Goal: Transaction & Acquisition: Purchase product/service

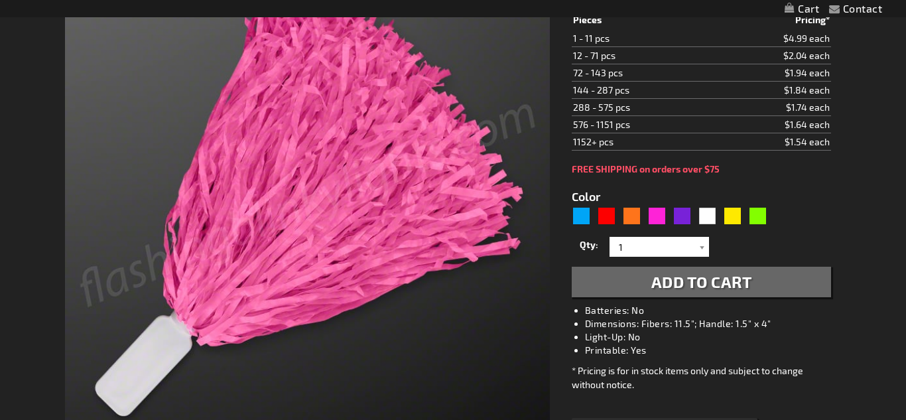
type input "204"
click at [656, 286] on span "Add to Cart" at bounding box center [701, 281] width 101 height 19
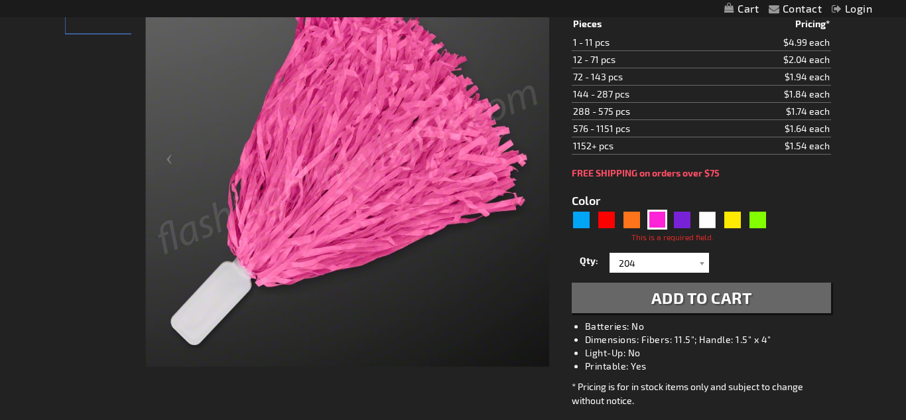
type input "5639"
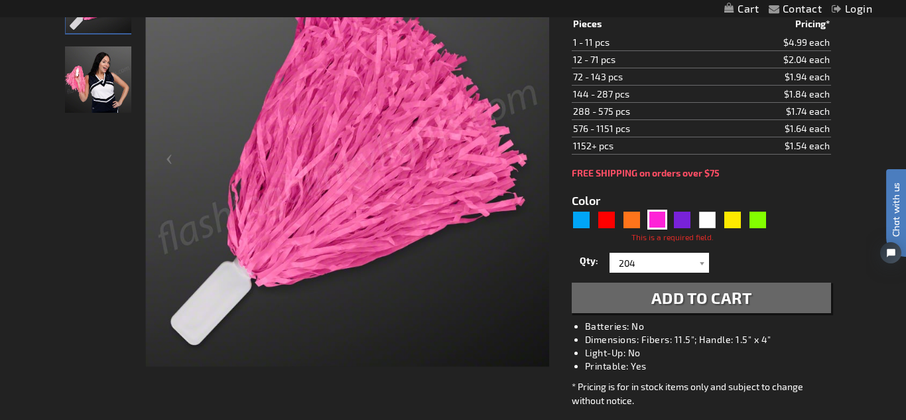
click at [639, 298] on button "Add to Cart" at bounding box center [700, 297] width 259 height 30
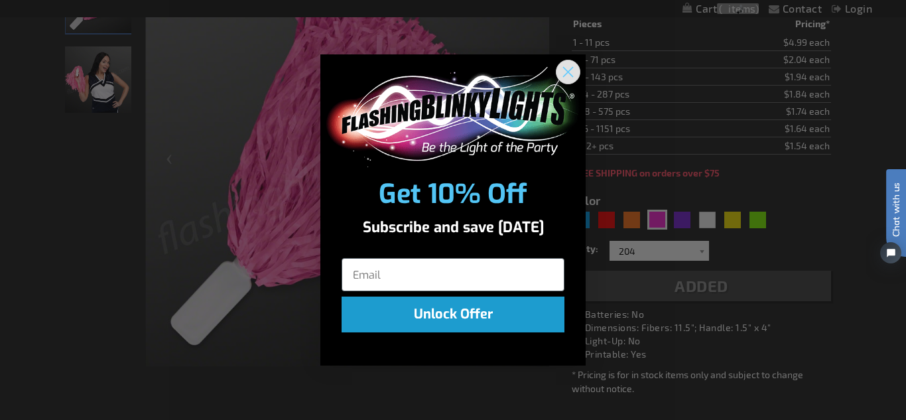
click at [575, 72] on circle "Close dialog" at bounding box center [568, 72] width 22 height 22
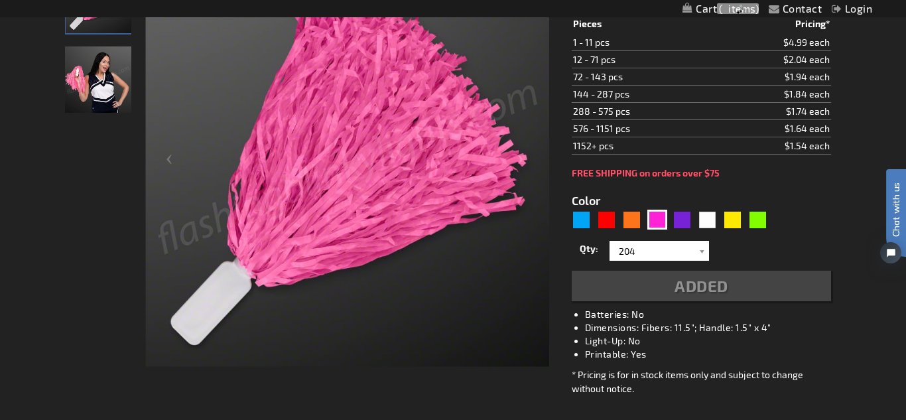
scroll to position [265, 0]
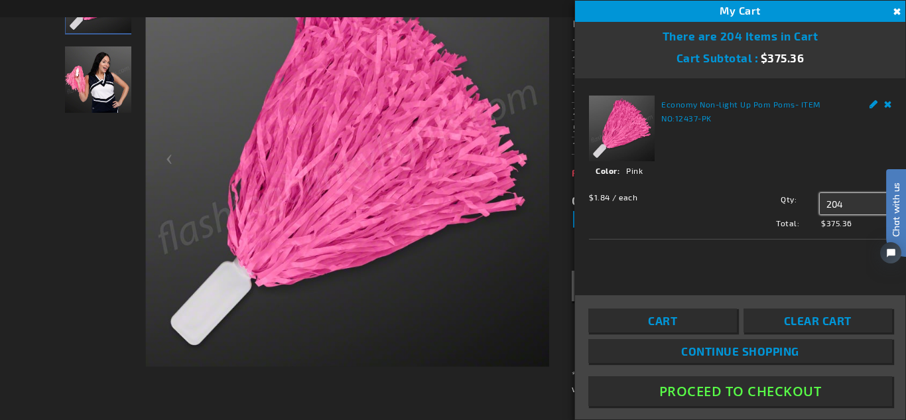
click at [856, 204] on input "204" at bounding box center [855, 203] width 72 height 21
type input "200"
click at [741, 393] on button "Proceed To Checkout" at bounding box center [740, 391] width 304 height 30
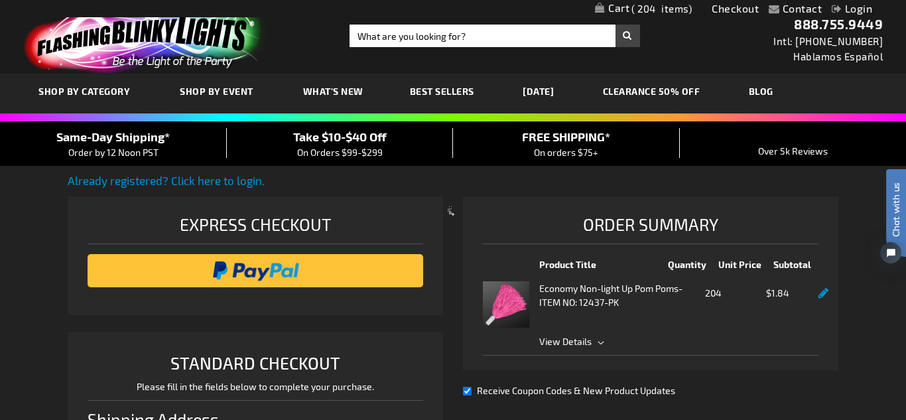
select select "US"
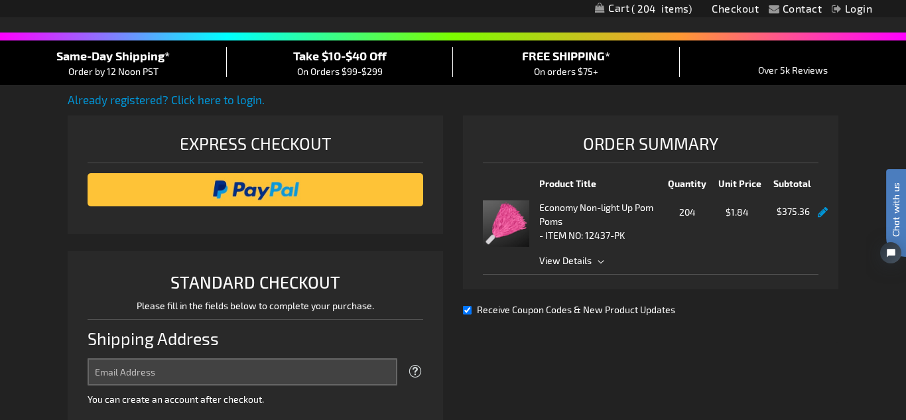
scroll to position [83, 0]
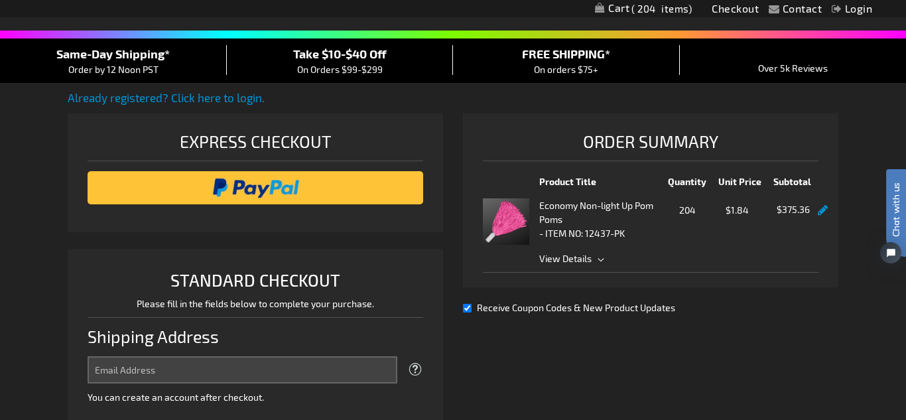
click at [577, 255] on span "View Details" at bounding box center [565, 258] width 52 height 11
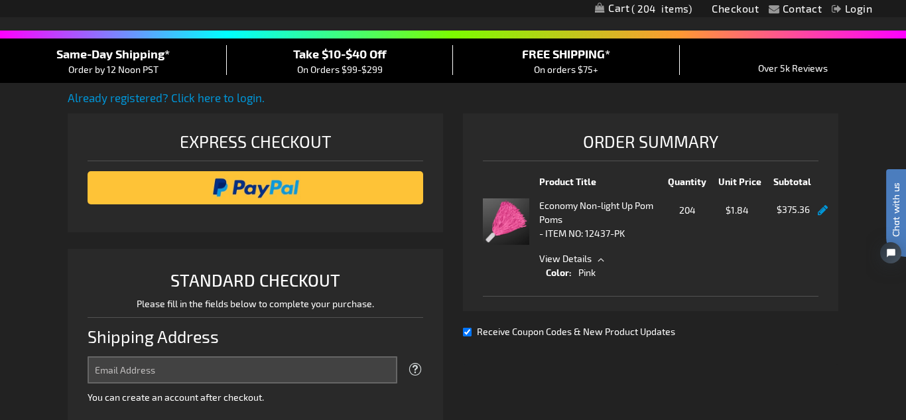
click at [582, 259] on span "View Details" at bounding box center [565, 258] width 52 height 11
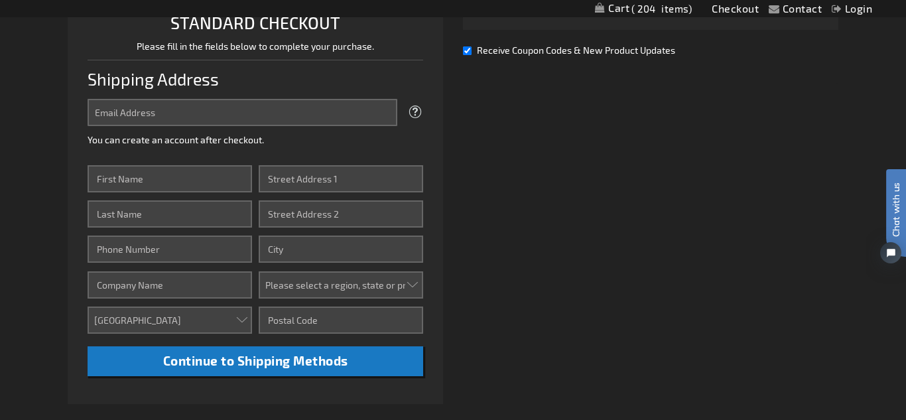
scroll to position [337, 0]
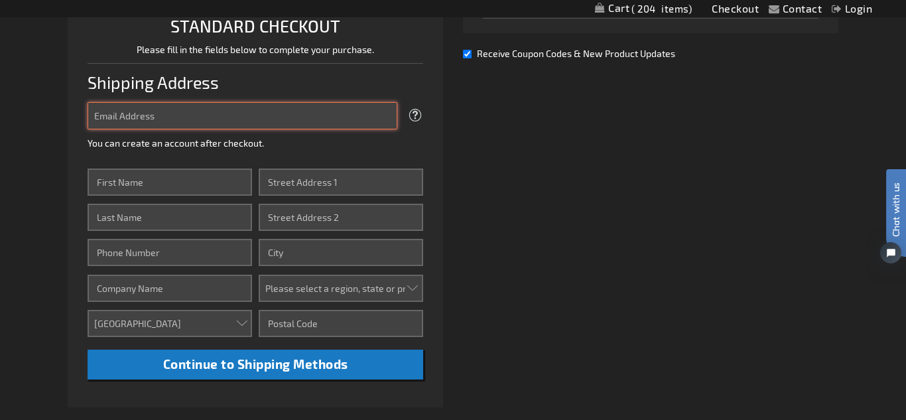
click at [222, 119] on input "Email Address" at bounding box center [243, 115] width 310 height 27
type input "[EMAIL_ADDRESS][DOMAIN_NAME]"
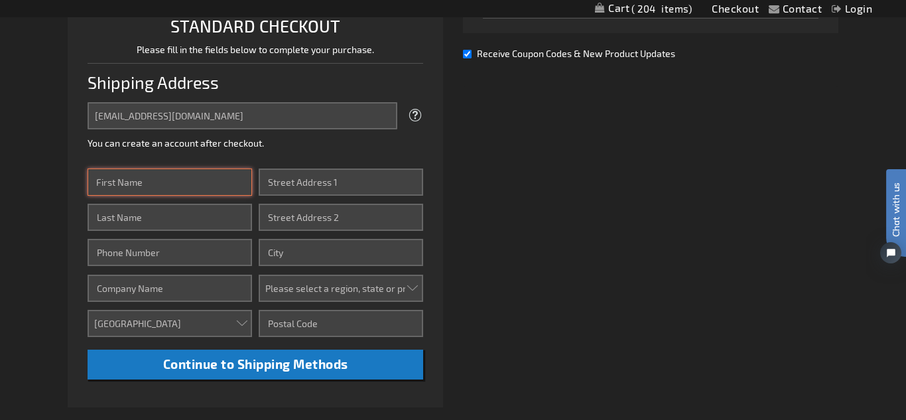
click at [153, 175] on input "First Name" at bounding box center [170, 181] width 164 height 27
click at [152, 184] on input "First Name" at bounding box center [170, 181] width 164 height 27
type input "Vero"
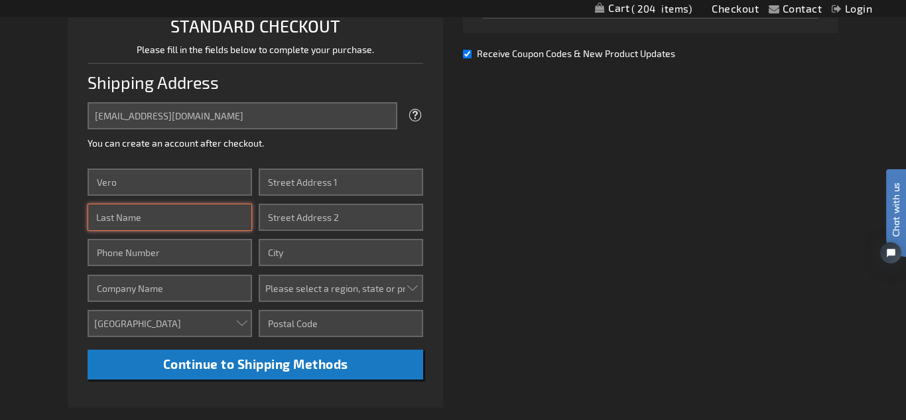
click at [223, 219] on input "Last Name" at bounding box center [170, 217] width 164 height 27
click at [216, 219] on input "Last Name" at bounding box center [170, 217] width 164 height 27
type input "[PERSON_NAME]"
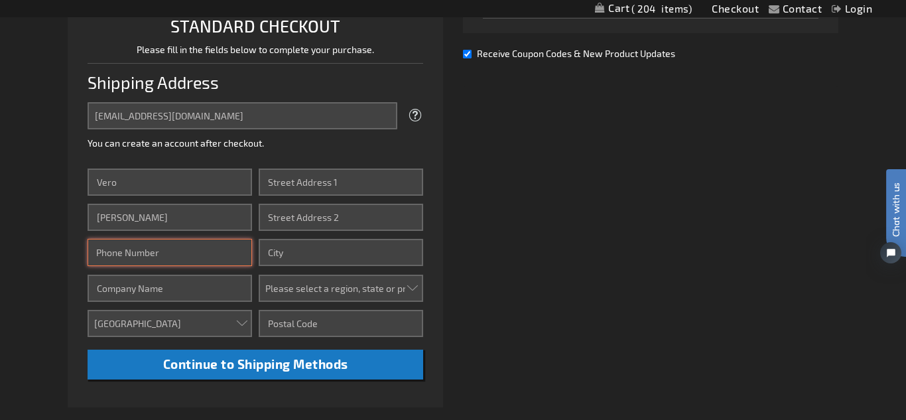
click at [184, 252] on input "Phone Number" at bounding box center [170, 252] width 164 height 27
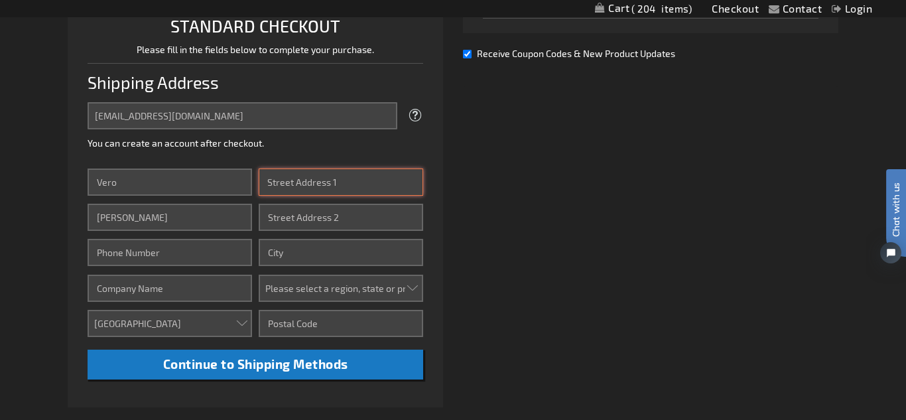
click at [312, 192] on input "Street Address: Line 1" at bounding box center [341, 181] width 164 height 27
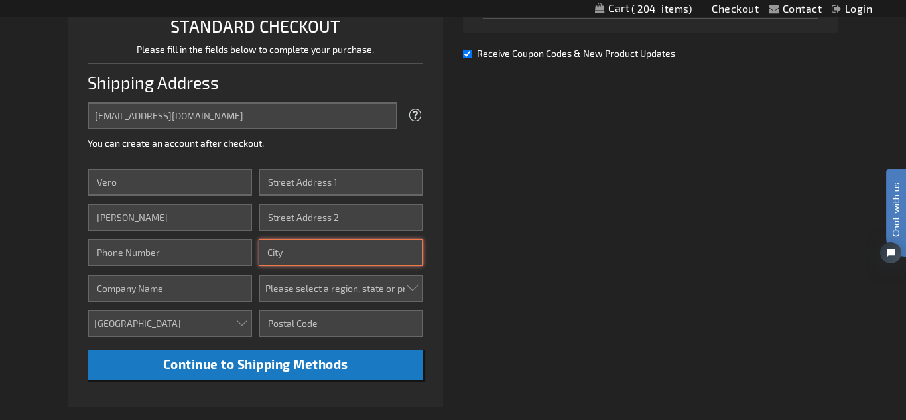
click at [298, 259] on input "City" at bounding box center [341, 252] width 164 height 27
type input "El Centro"
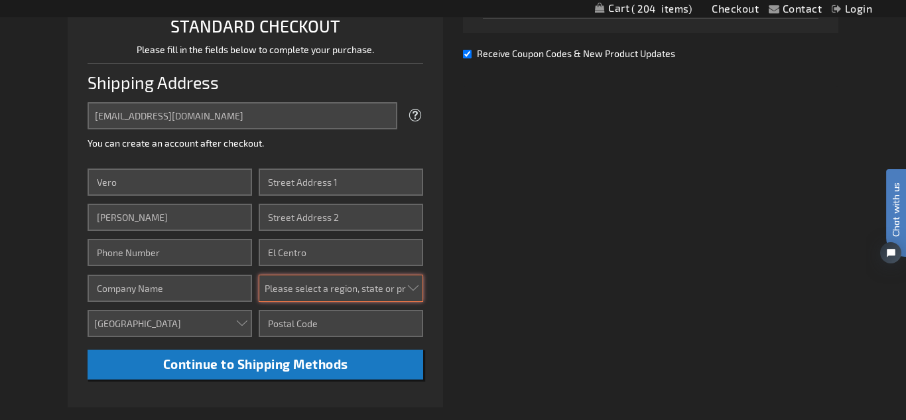
click at [317, 287] on select "Please select a region, state or province. Alabama Alaska Arizona Arkansas Cali…" at bounding box center [341, 287] width 164 height 27
select select "12"
click at [259, 274] on select "Please select a region, state or province. Alabama Alaska Arizona Arkansas Cali…" at bounding box center [341, 287] width 164 height 27
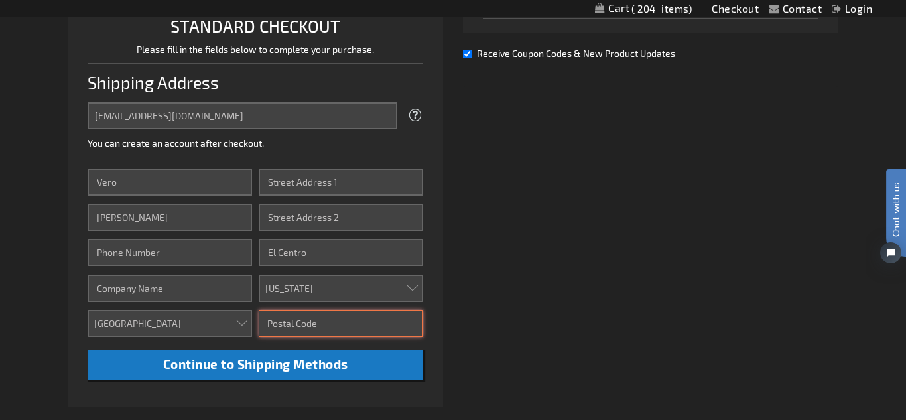
click at [288, 329] on input "Zip/Postal Code" at bounding box center [341, 323] width 164 height 27
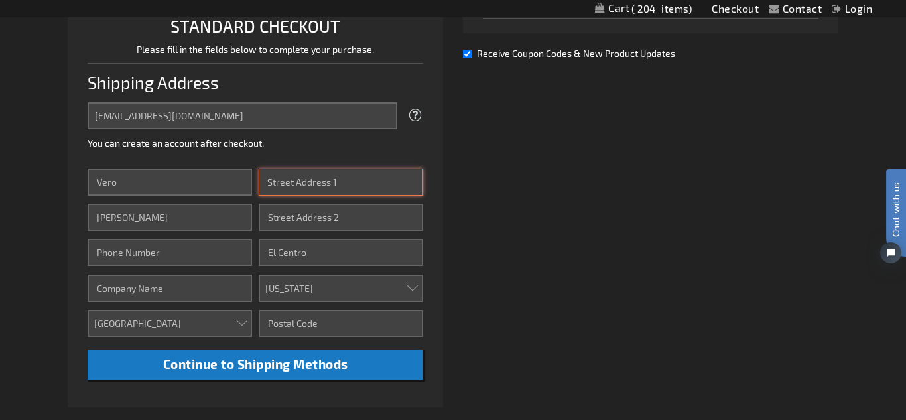
click at [298, 185] on input "Street Address: Line 1" at bounding box center [341, 181] width 164 height 27
paste input "1001 W Brighton Ave, El Centro, CA 92243"
click at [378, 182] on input "1001 W Brighton Ave, El Centro, CA 92243" at bounding box center [341, 181] width 164 height 27
drag, startPoint x: 378, startPoint y: 182, endPoint x: 408, endPoint y: 182, distance: 30.5
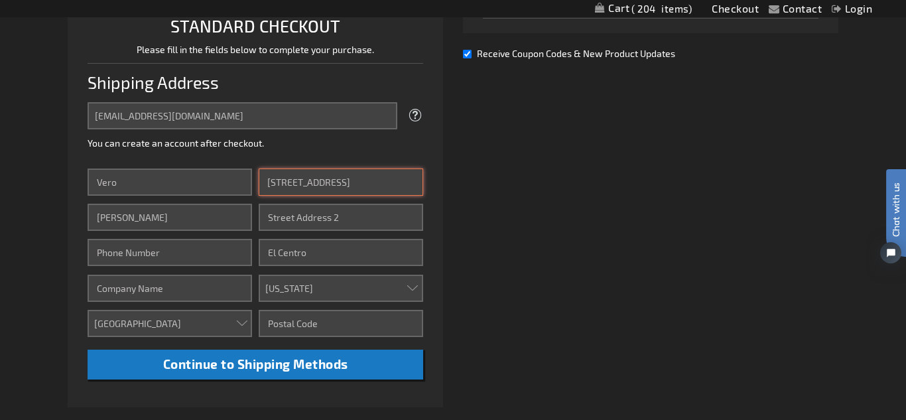
click at [408, 182] on input "1001 W Brighton Ave, El Centro, CA 92243" at bounding box center [341, 181] width 164 height 27
click at [359, 180] on input "1001 W Brighton Ave, El Centro" at bounding box center [341, 181] width 164 height 27
drag, startPoint x: 359, startPoint y: 180, endPoint x: 402, endPoint y: 184, distance: 43.2
click at [402, 184] on input "1001 W Brighton Ave, El Centro" at bounding box center [341, 181] width 164 height 27
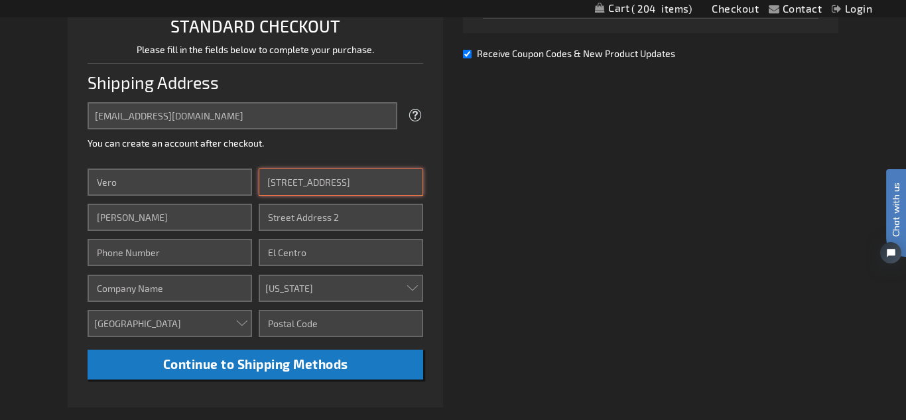
type input "[STREET_ADDRESS]"
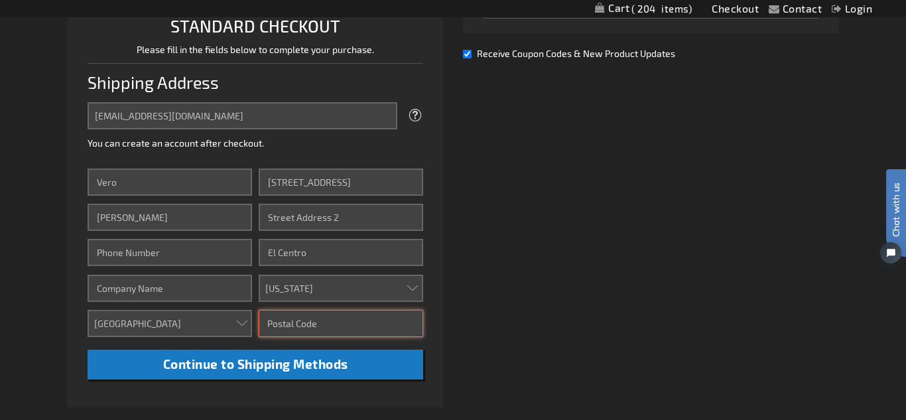
click at [298, 321] on input "Zip/Postal Code" at bounding box center [341, 323] width 164 height 27
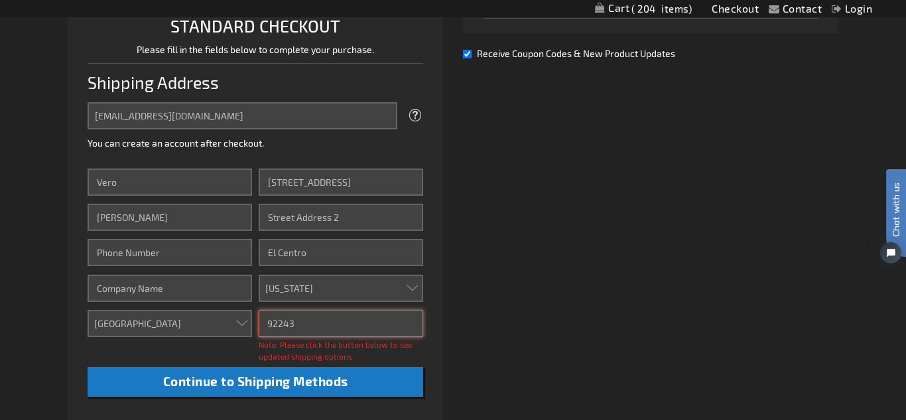
click at [355, 328] on input "92243" at bounding box center [341, 323] width 164 height 27
type input "92243"
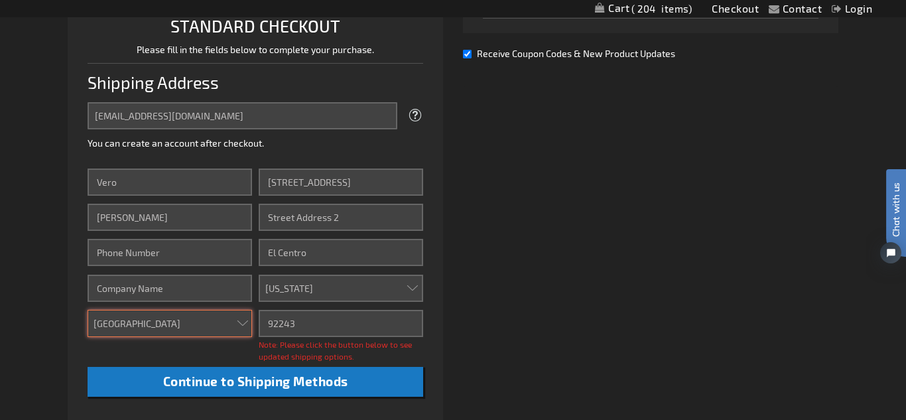
click at [196, 321] on select "Aruba Australia Austria Bahamas Barbados Belgium Belize Bermuda British Virgin …" at bounding box center [170, 323] width 164 height 27
click at [584, 229] on div "Already registered? Click here to login. Shipping Review & Payments Estimated T…" at bounding box center [453, 208] width 770 height 745
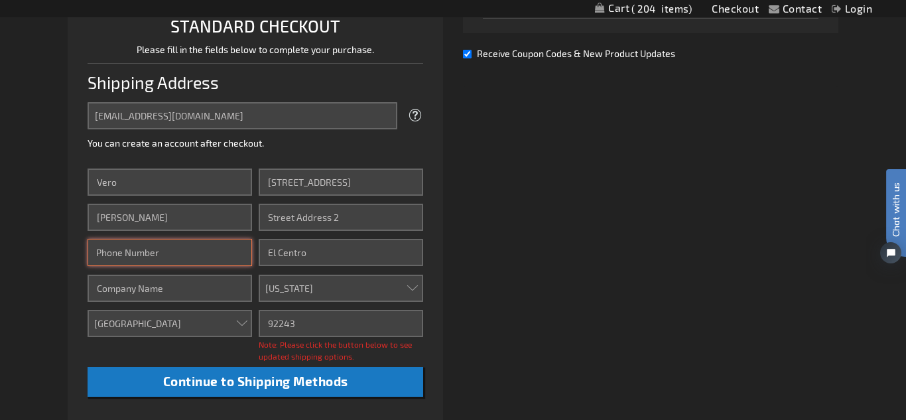
click at [166, 257] on input "Phone Number" at bounding box center [170, 252] width 164 height 27
type input "&"
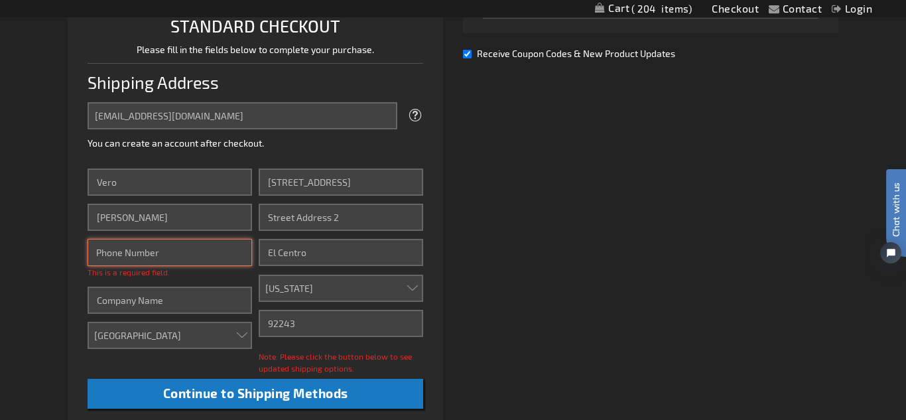
type input "&"
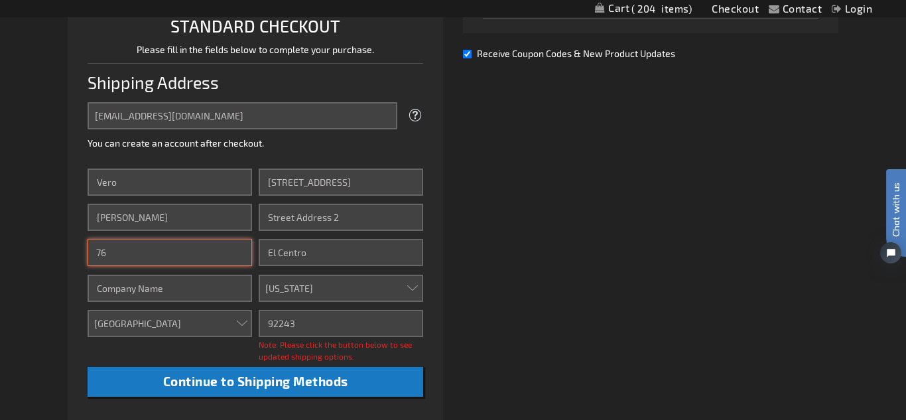
type input "7"
type input "&"
click at [111, 255] on input "760336-4467" at bounding box center [170, 252] width 164 height 27
click at [98, 253] on input "760)336-4467" at bounding box center [170, 252] width 164 height 27
click at [119, 253] on input "(760)336-4467" at bounding box center [170, 252] width 164 height 27
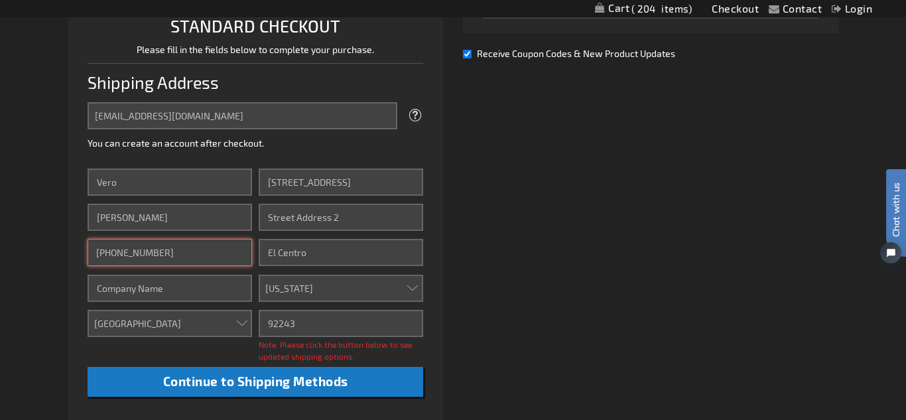
type input "[PHONE_NUMBER]"
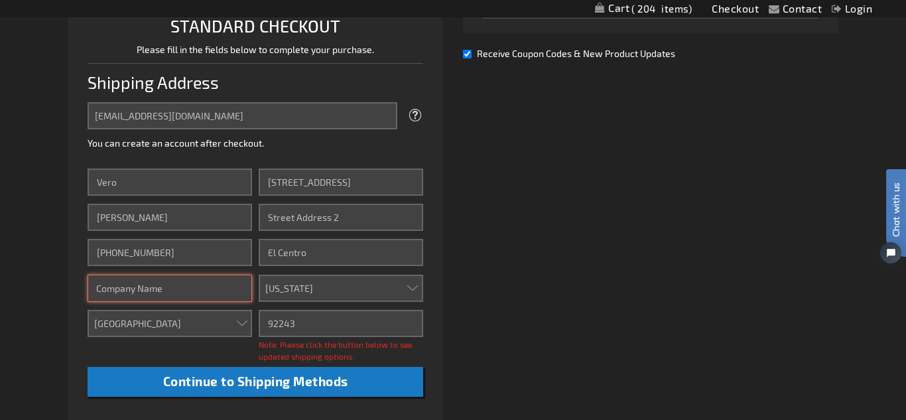
click at [173, 287] on input "Company" at bounding box center [170, 287] width 164 height 27
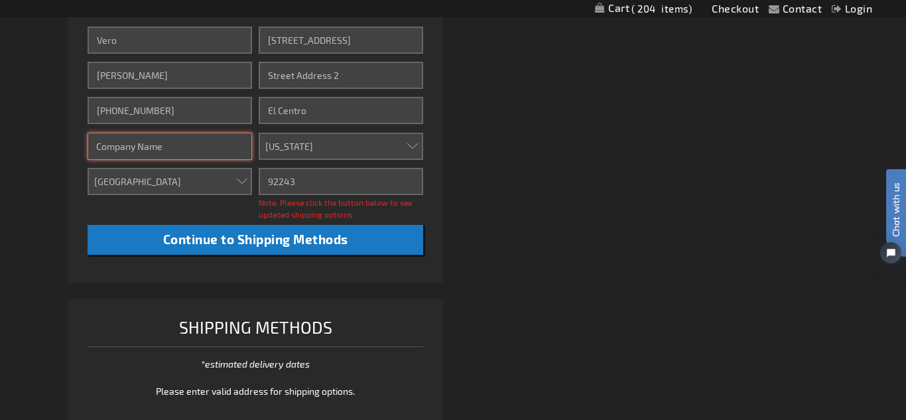
scroll to position [519, 0]
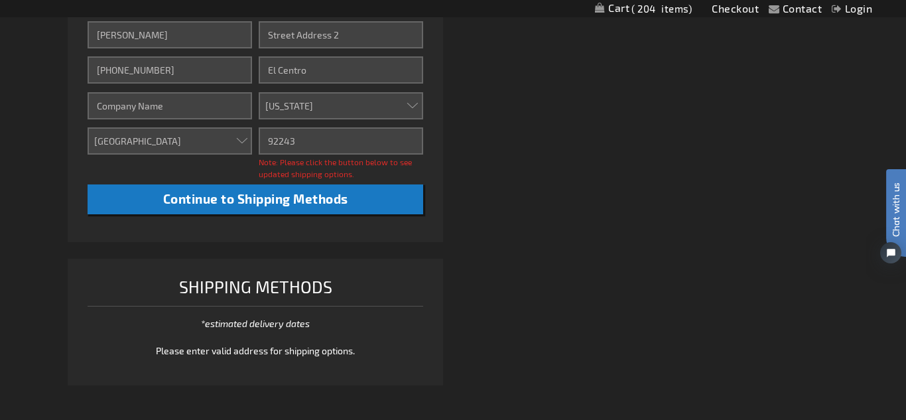
click at [526, 188] on div "Already registered? Click here to login. Shipping Review & Payments Estimated T…" at bounding box center [453, 25] width 770 height 745
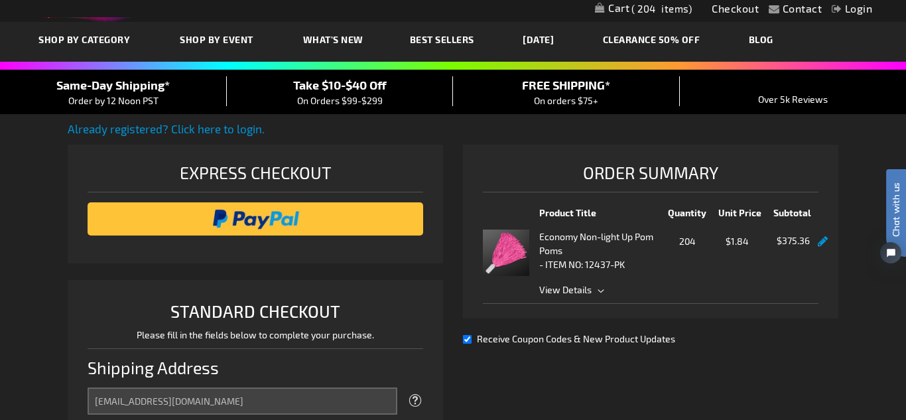
scroll to position [56, 0]
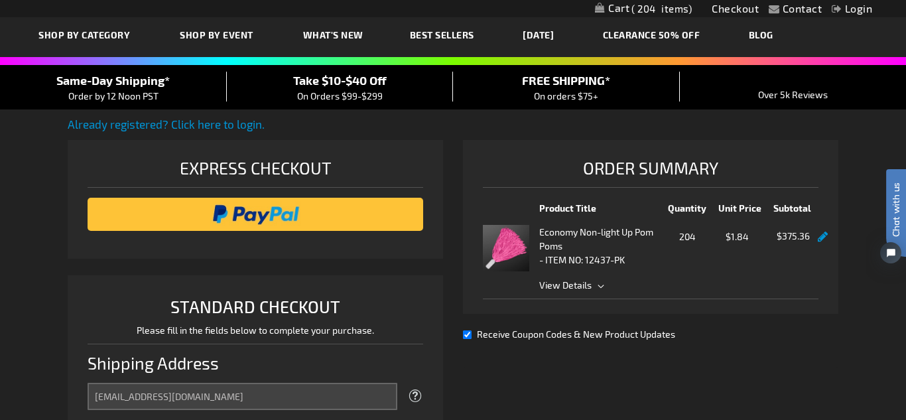
click at [819, 239] on link at bounding box center [822, 236] width 10 height 11
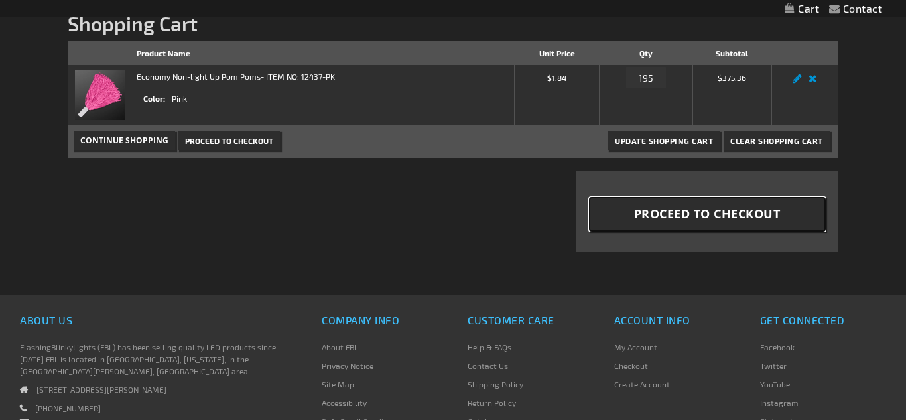
click at [730, 218] on span "Proceed to Checkout" at bounding box center [707, 213] width 146 height 17
click at [646, 75] on input "195" at bounding box center [646, 77] width 40 height 21
click at [655, 79] on input "195" at bounding box center [646, 77] width 40 height 21
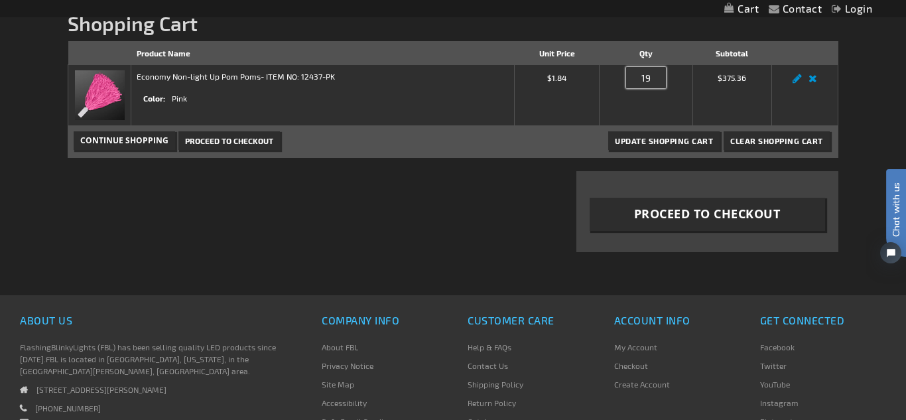
type input "1"
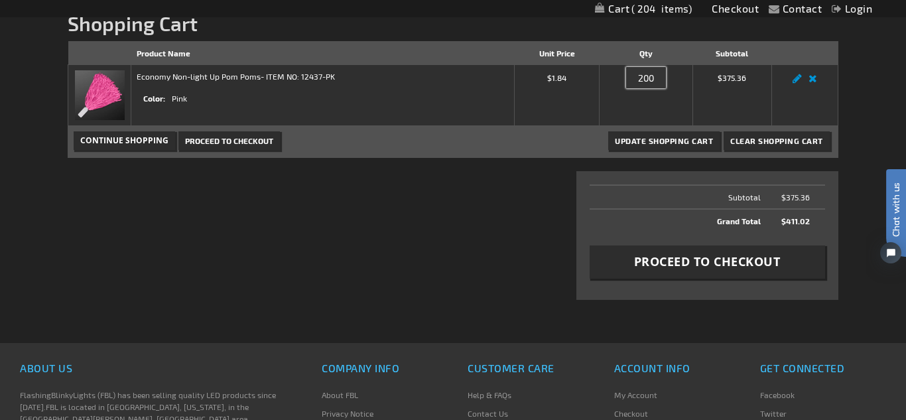
type input "200"
click at [664, 141] on span "Update Shopping Cart" at bounding box center [663, 140] width 98 height 9
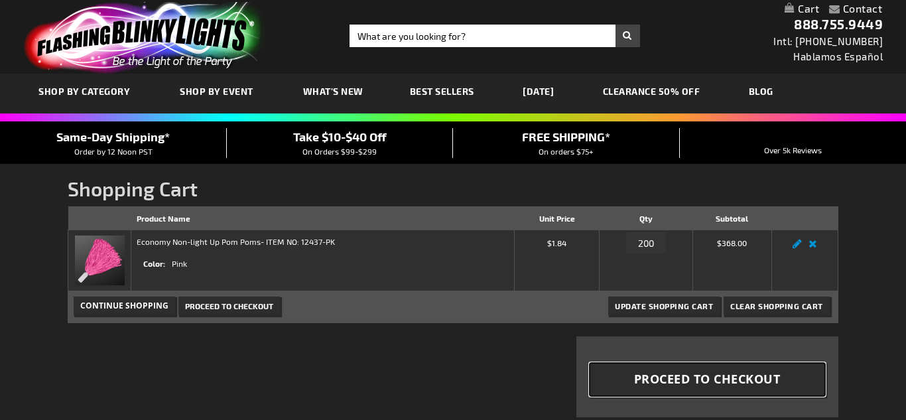
scroll to position [125, 0]
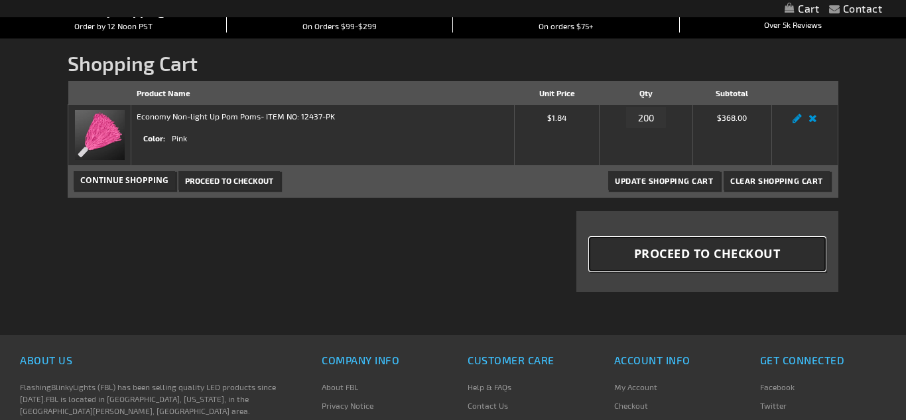
click at [770, 261] on span "Proceed to Checkout" at bounding box center [707, 253] width 146 height 17
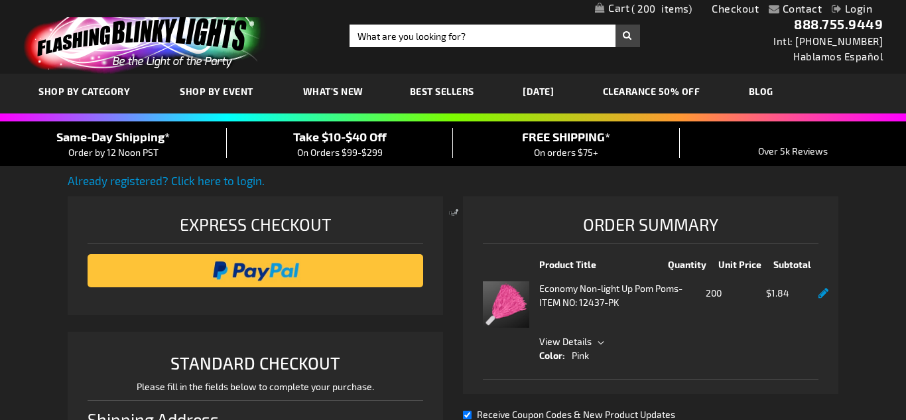
scroll to position [120, 0]
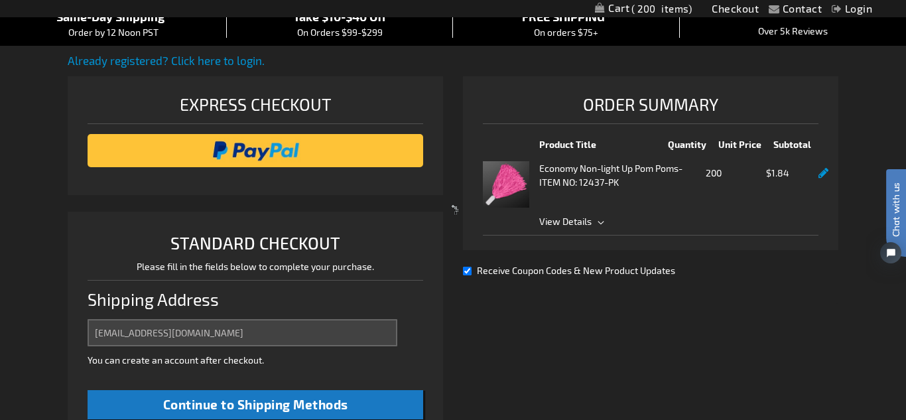
select select "US"
select select "12"
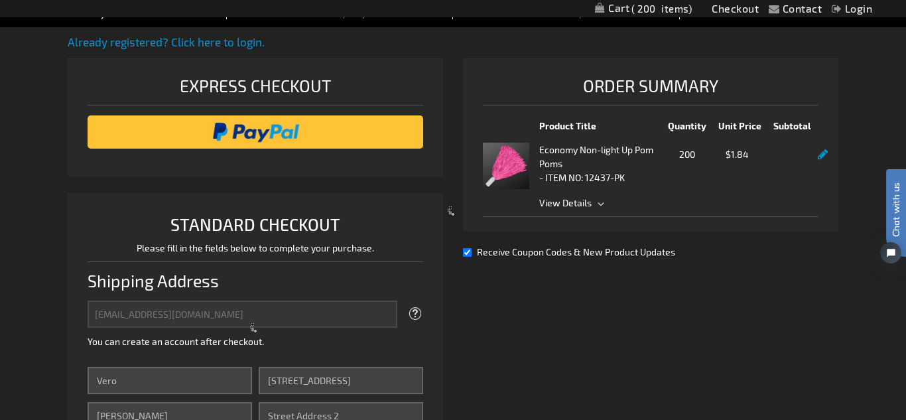
scroll to position [0, 0]
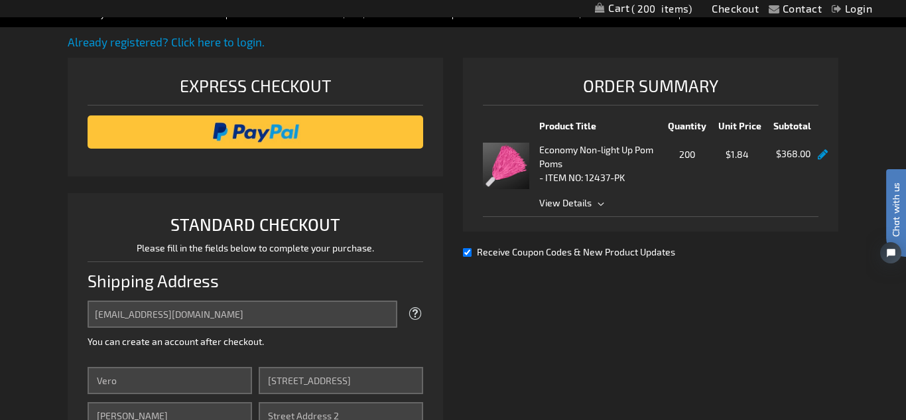
click at [589, 204] on span "View Details" at bounding box center [565, 202] width 52 height 11
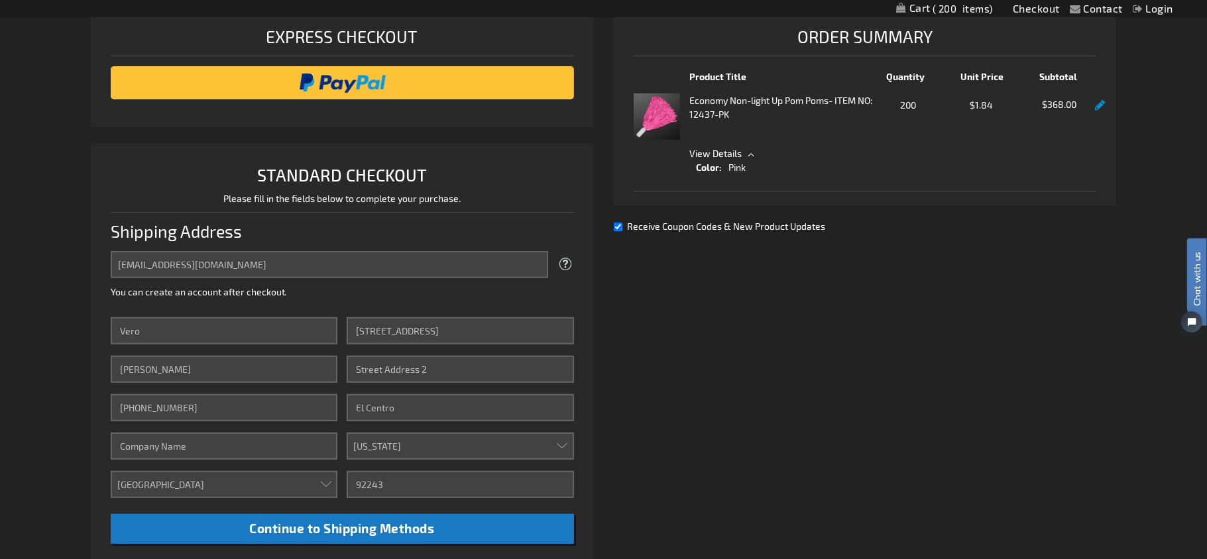
scroll to position [200, 0]
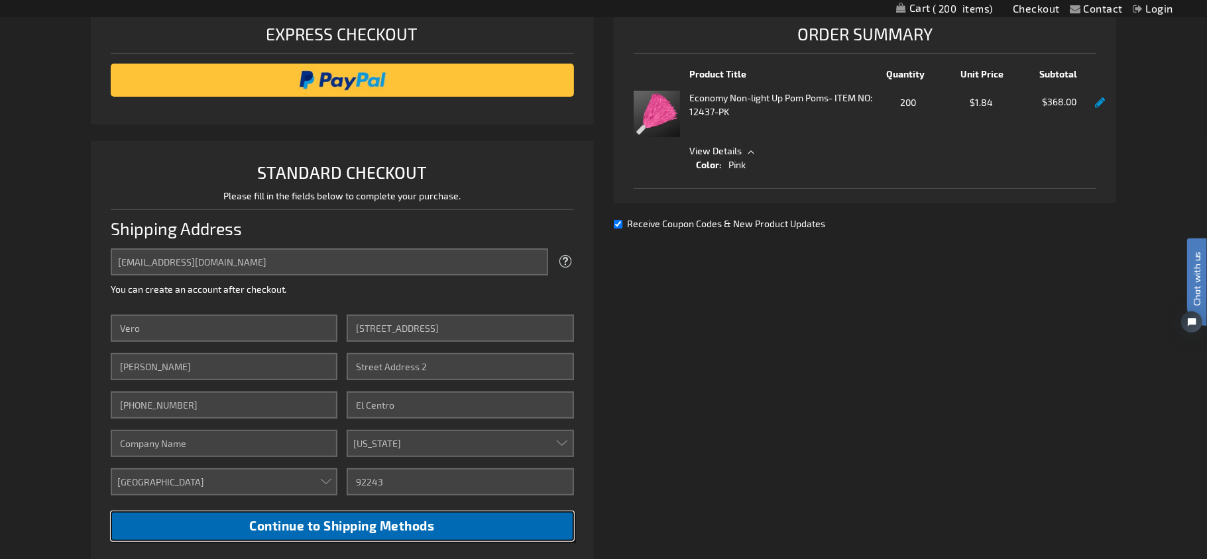
click at [548, 419] on button "Continue to Shipping Methods" at bounding box center [342, 527] width 463 height 30
click at [547, 419] on button "Continue to Shipping Methods" at bounding box center [342, 527] width 463 height 30
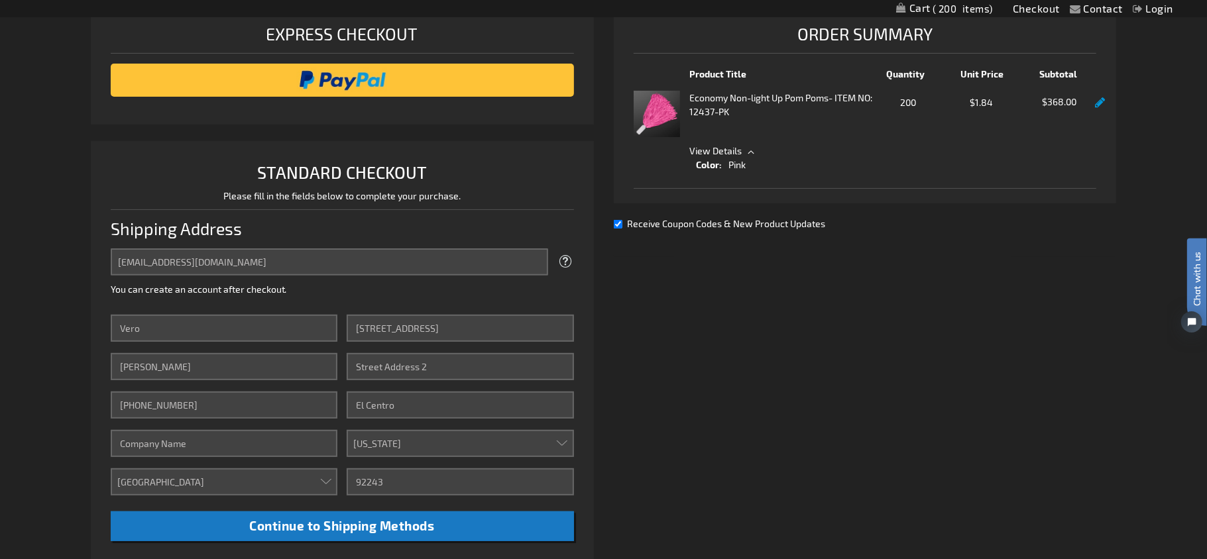
click at [821, 419] on div "Already registered? Click here to login. Shipping Review & Payments Estimated T…" at bounding box center [604, 483] width 1026 height 1002
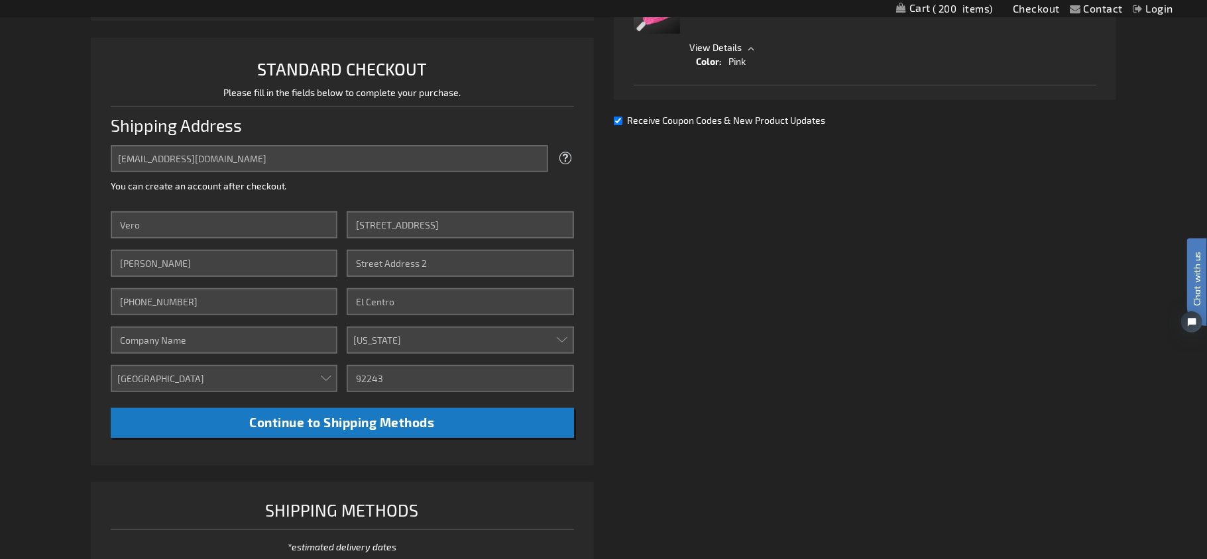
scroll to position [308, 0]
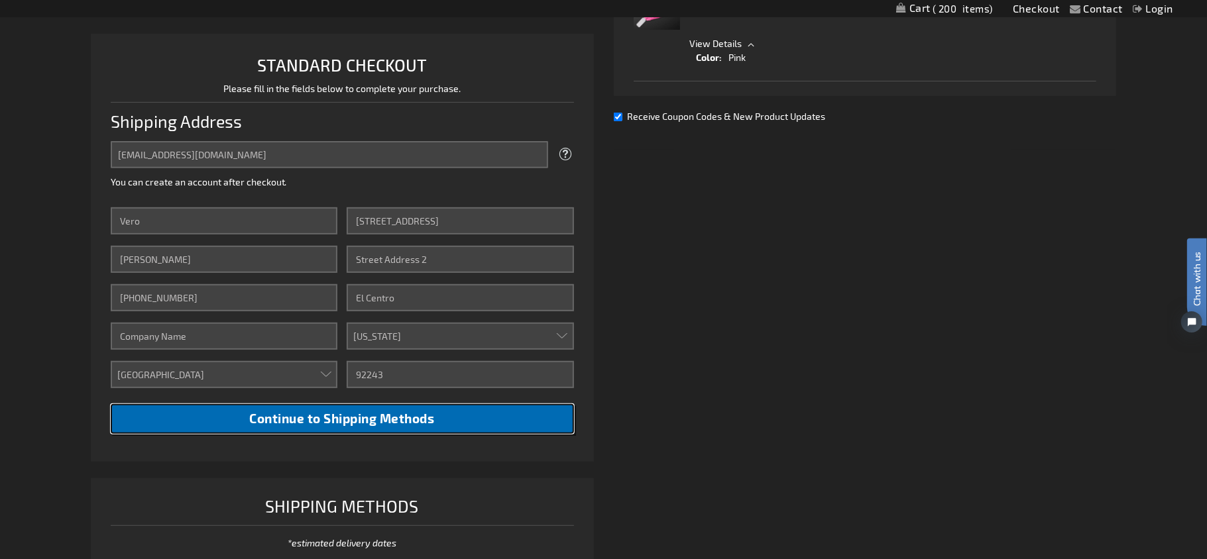
click at [279, 419] on button "Continue to Shipping Methods" at bounding box center [342, 419] width 463 height 30
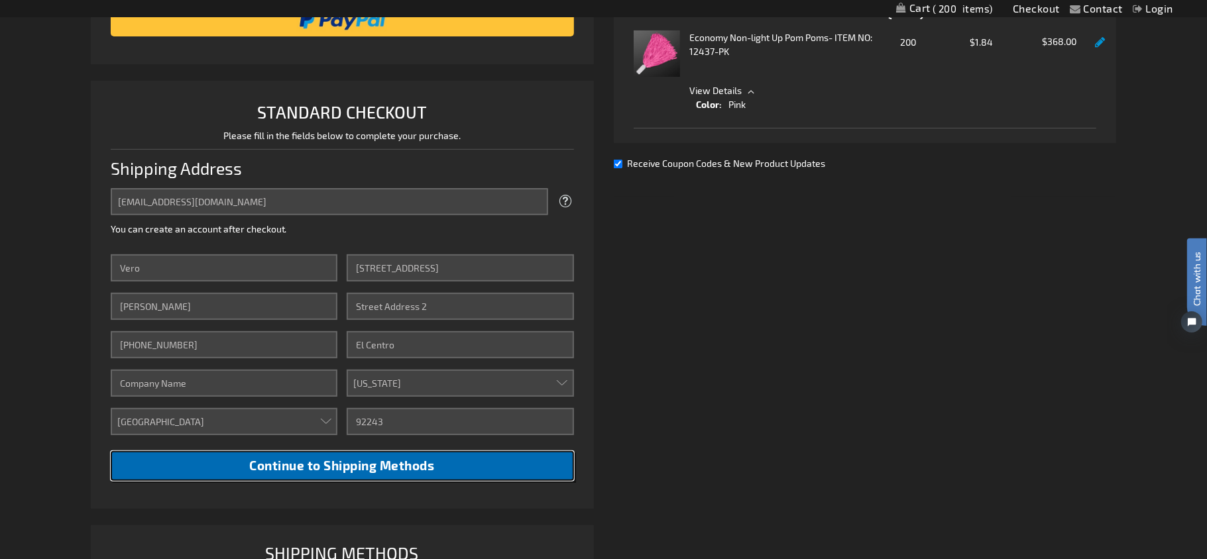
scroll to position [265, 0]
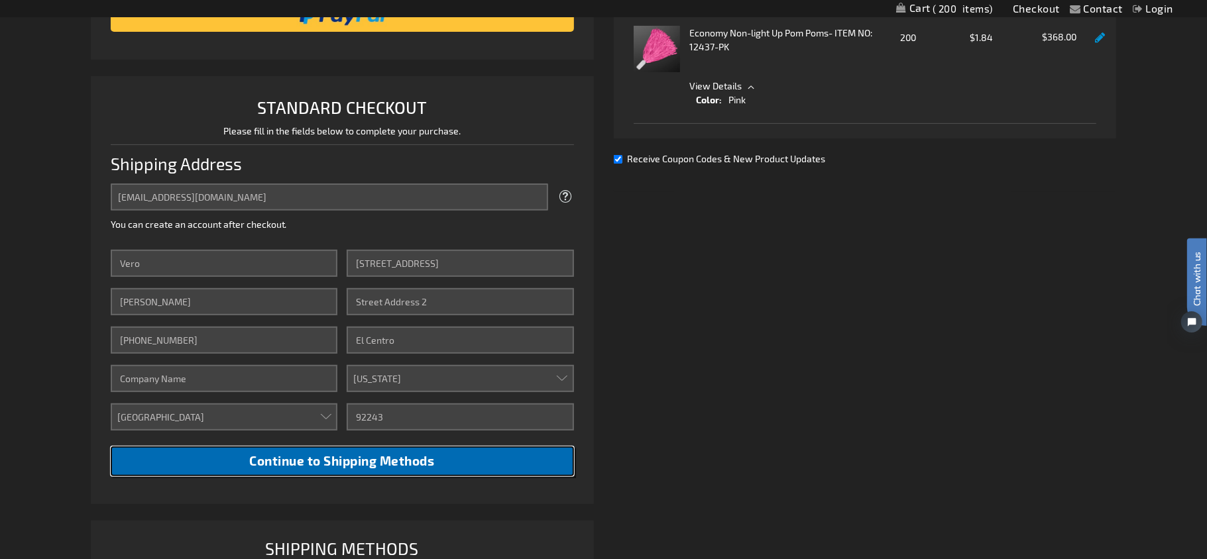
click at [347, 419] on button "Continue to Shipping Methods" at bounding box center [342, 462] width 463 height 30
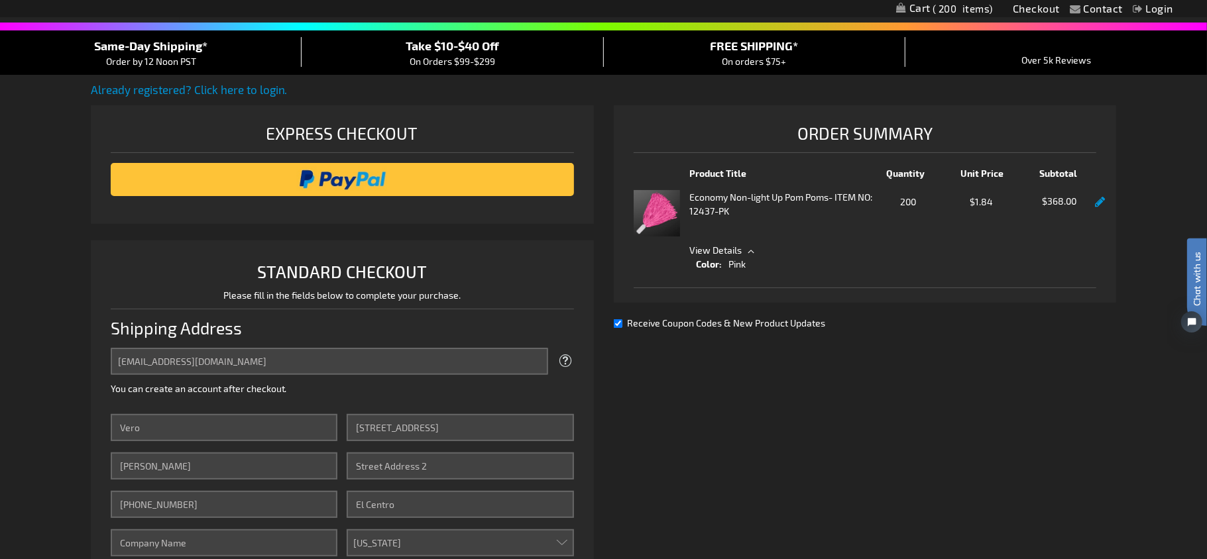
scroll to position [40, 0]
